Goal: Task Accomplishment & Management: Manage account settings

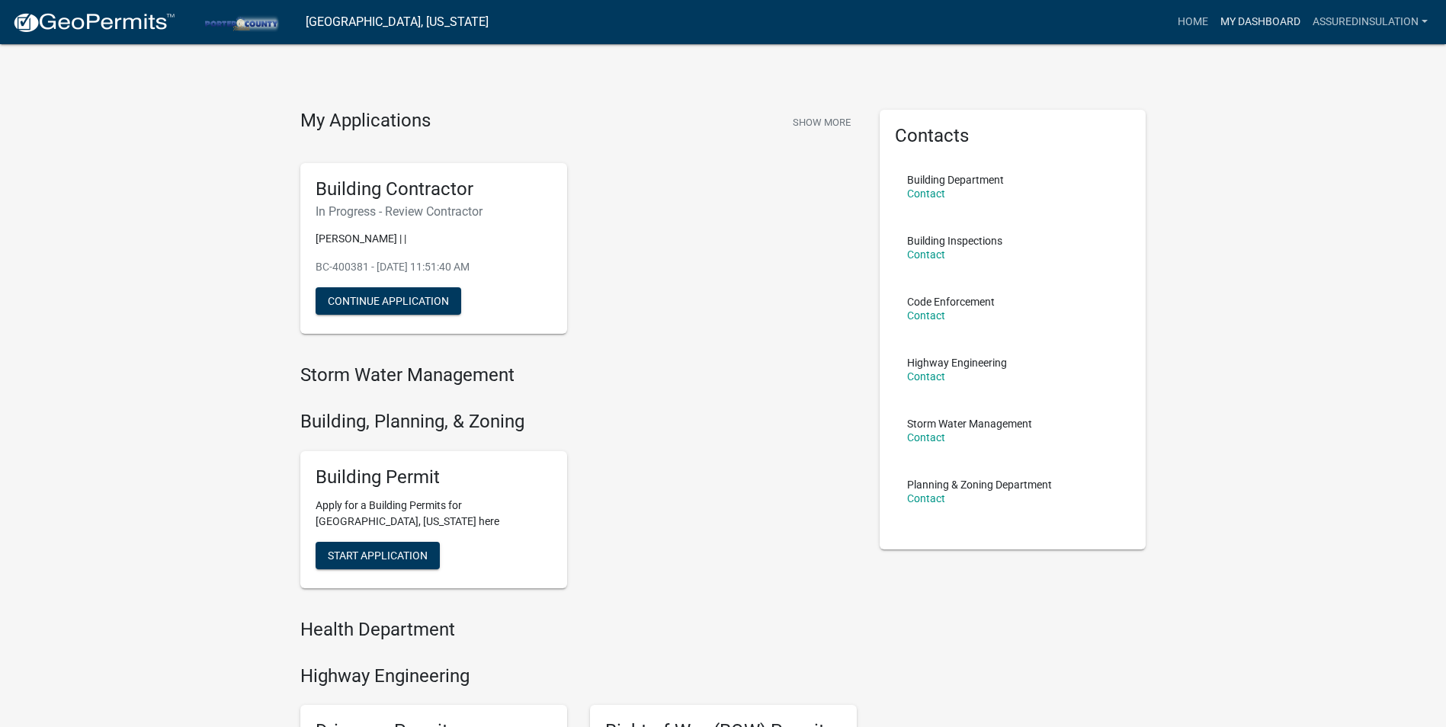
click at [1282, 18] on link "My Dashboard" at bounding box center [1261, 22] width 92 height 29
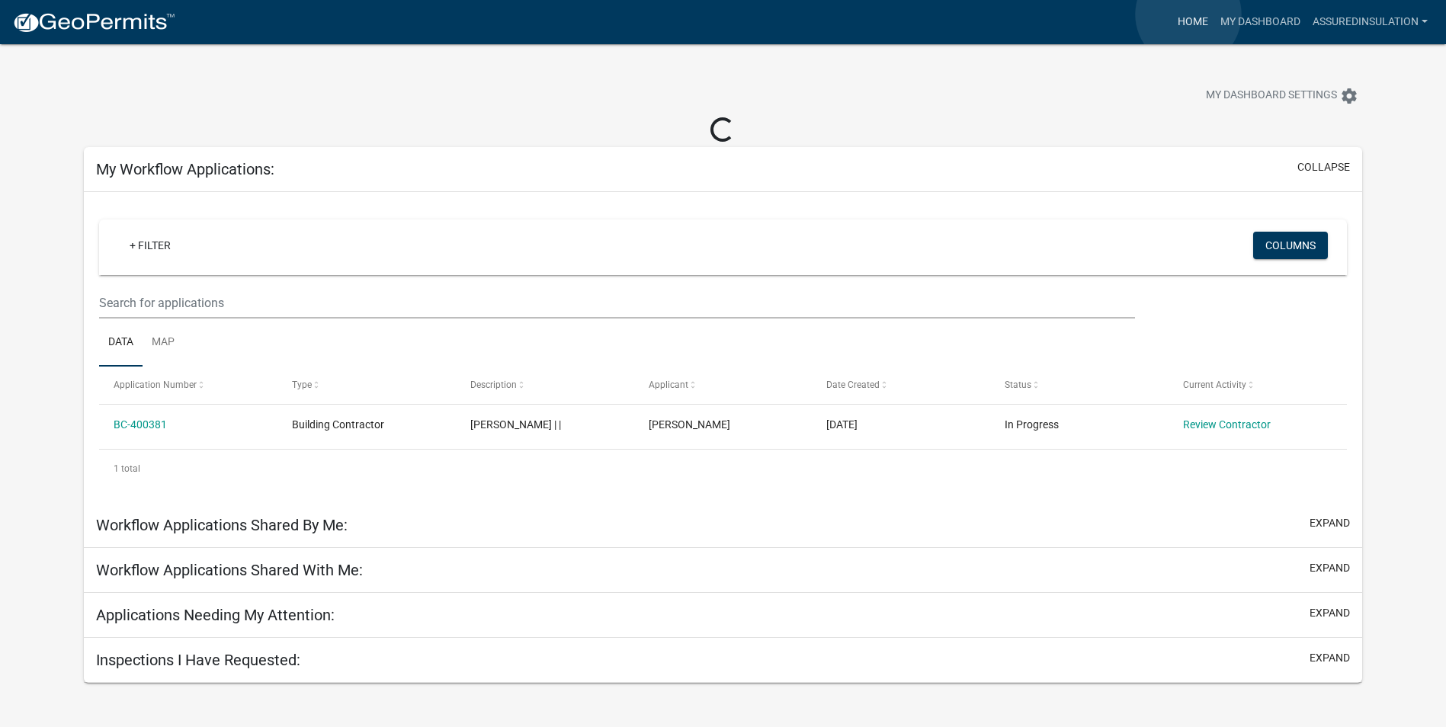
click at [1189, 14] on link "Home" at bounding box center [1193, 22] width 43 height 29
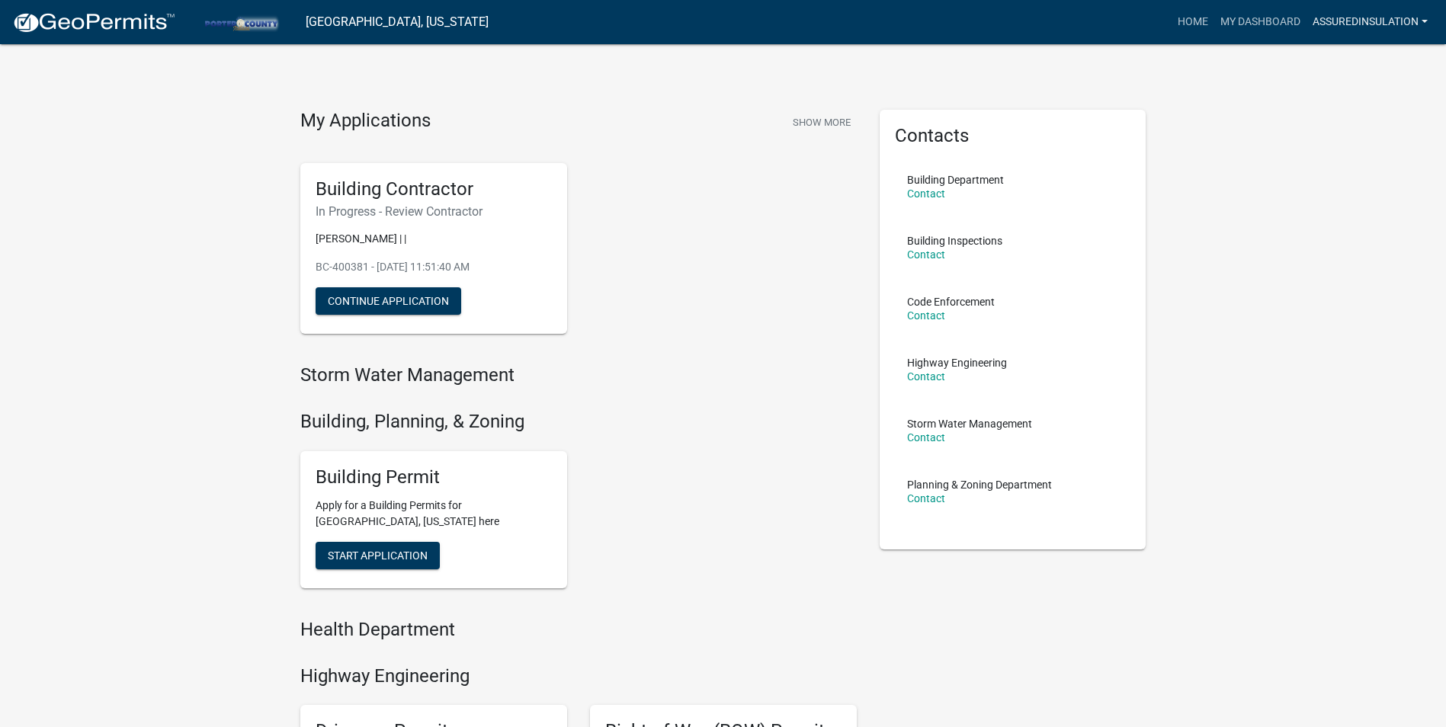
click at [1334, 14] on link "AssuredInsulation" at bounding box center [1370, 22] width 127 height 29
click at [1346, 150] on link "Logout" at bounding box center [1369, 148] width 130 height 37
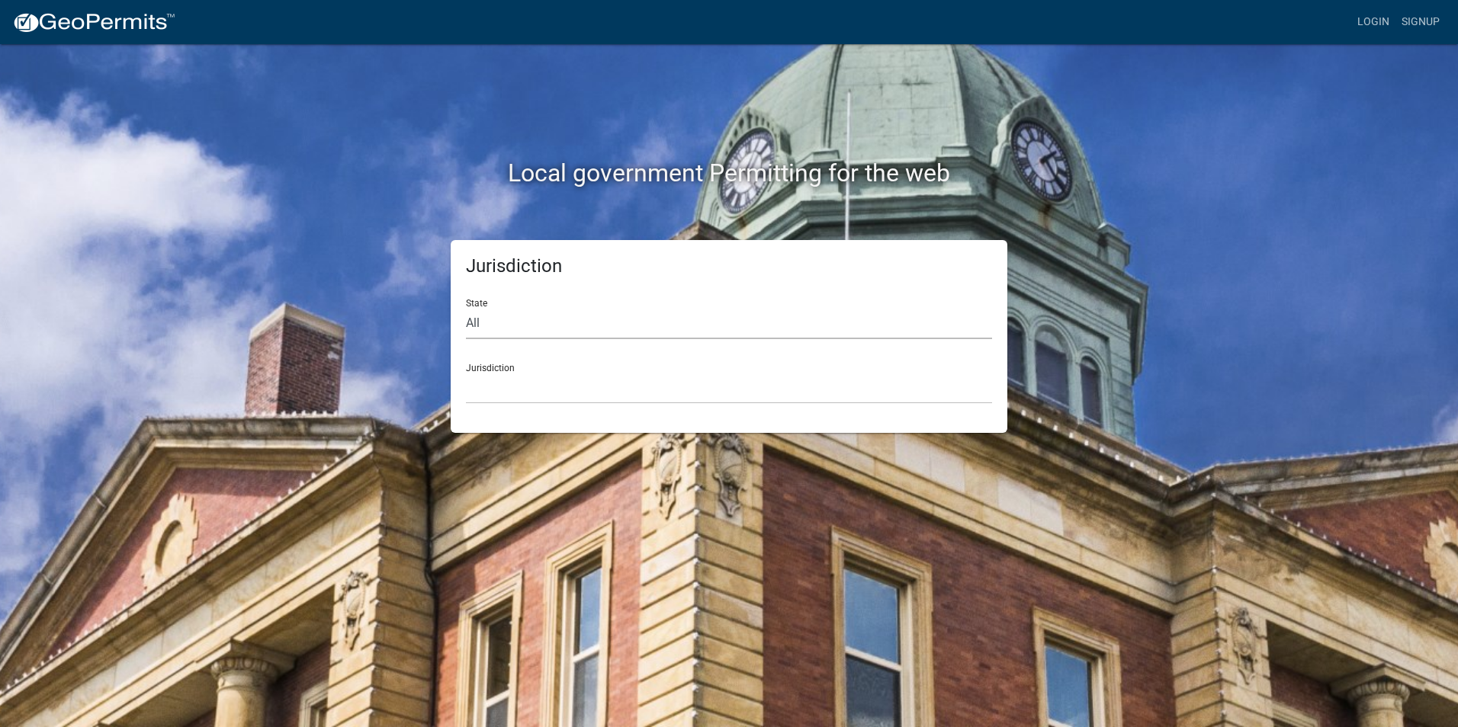
click at [515, 325] on select "All [US_STATE] [US_STATE] [US_STATE] [US_STATE] [US_STATE] [US_STATE] [US_STATE…" at bounding box center [729, 323] width 526 height 31
select select "[US_STATE]"
click at [466, 308] on select "All [US_STATE] [US_STATE] [US_STATE] [US_STATE] [US_STATE] [US_STATE] [US_STATE…" at bounding box center [729, 323] width 526 height 31
click at [539, 396] on select "City of [GEOGRAPHIC_DATA], [US_STATE] City of [GEOGRAPHIC_DATA], [US_STATE] Cit…" at bounding box center [729, 388] width 526 height 31
click at [1291, 476] on div "Local government Permitting for the web Jurisdiction State All [US_STATE] [US_S…" at bounding box center [729, 363] width 1458 height 727
